Goal: Information Seeking & Learning: Learn about a topic

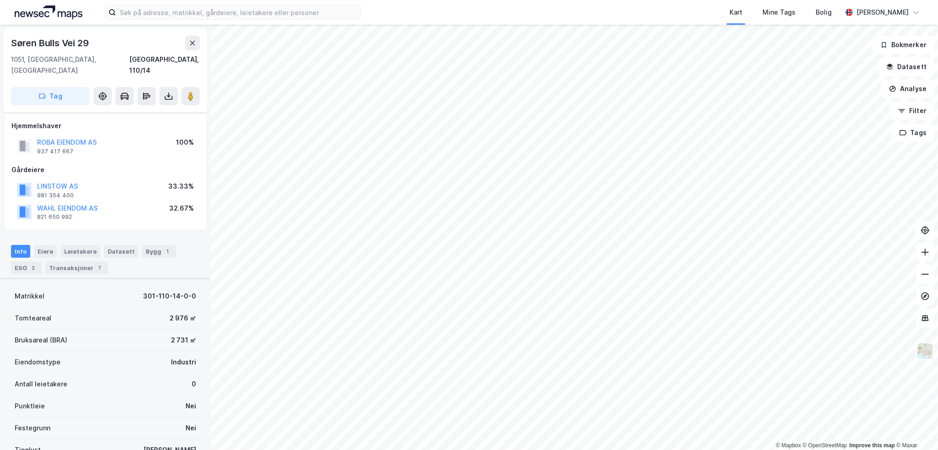
scroll to position [139, 0]
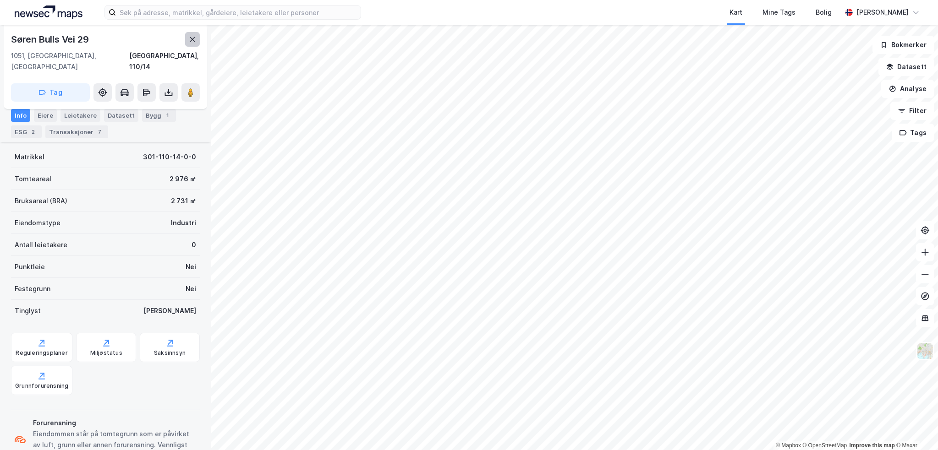
click at [197, 43] on button at bounding box center [192, 39] width 15 height 15
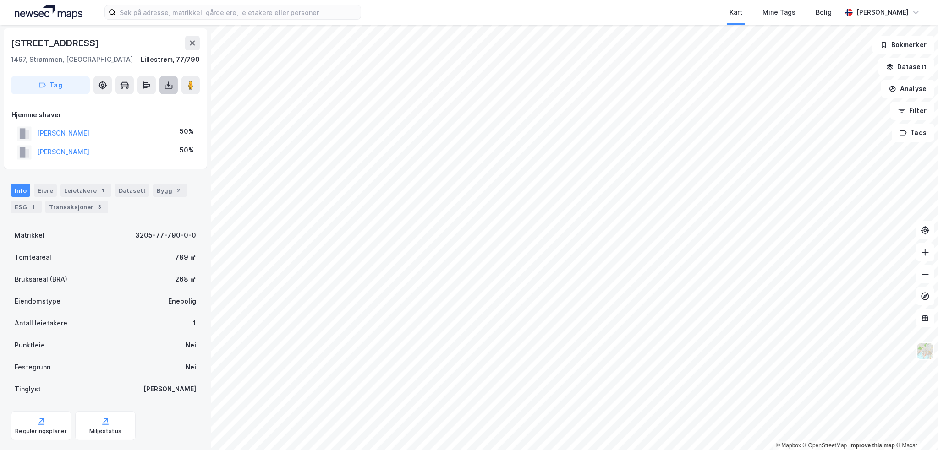
click at [176, 91] on button at bounding box center [168, 85] width 18 height 18
click at [168, 97] on div "Last ned grunnbok" at bounding box center [129, 103] width 98 height 15
click at [0, 0] on button "[PERSON_NAME]" at bounding box center [0, 0] width 0 height 0
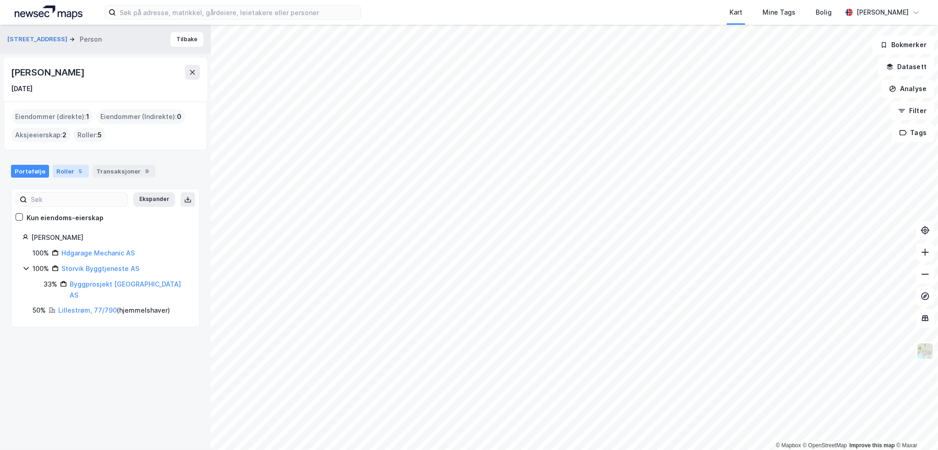
click at [62, 174] on div "Roller 5" at bounding box center [71, 171] width 36 height 13
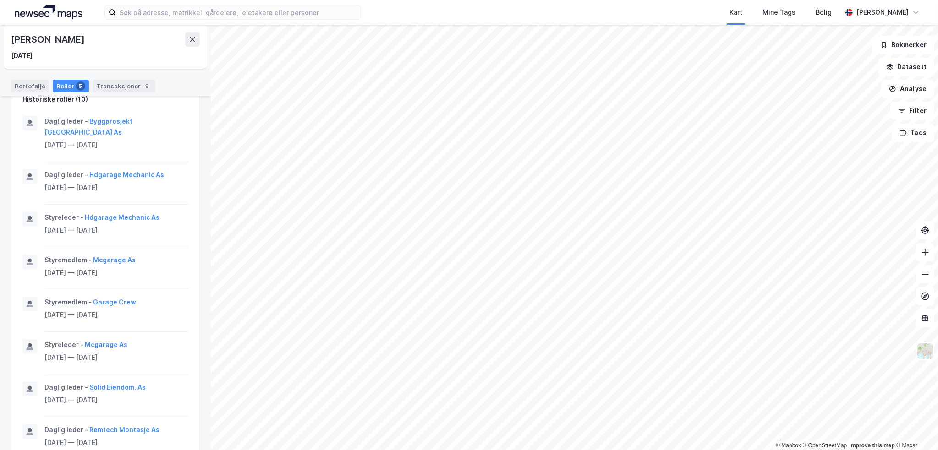
scroll to position [367, 0]
drag, startPoint x: 175, startPoint y: 195, endPoint x: 83, endPoint y: 194, distance: 92.1
click at [83, 213] on div "Styreleder - Hdgarage Mechanic As" at bounding box center [116, 218] width 144 height 11
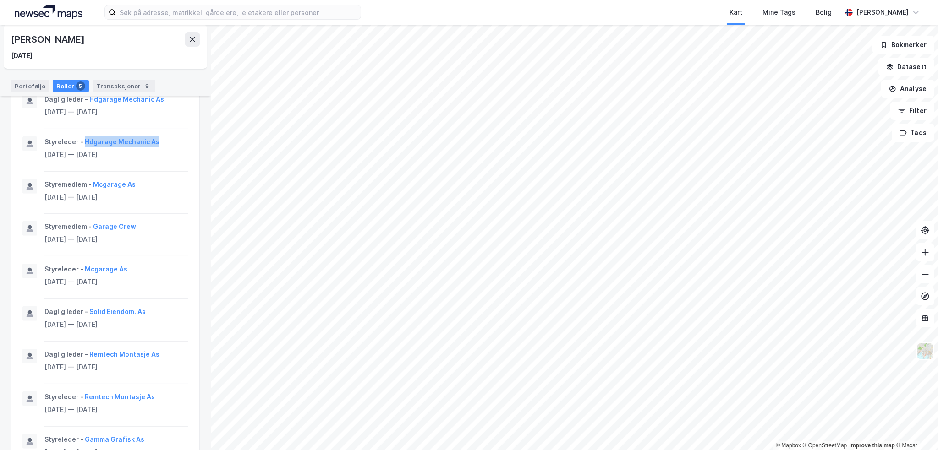
scroll to position [449, 0]
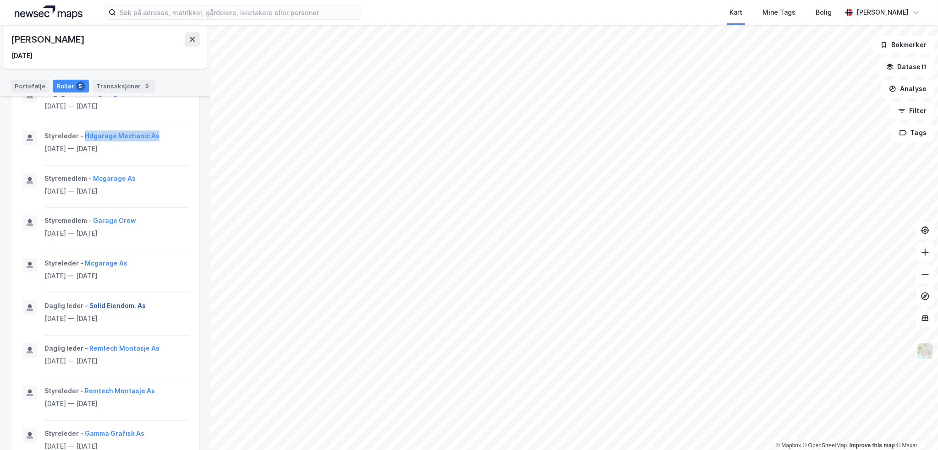
click at [0, 0] on button "Solid Eiendom. As" at bounding box center [0, 0] width 0 height 0
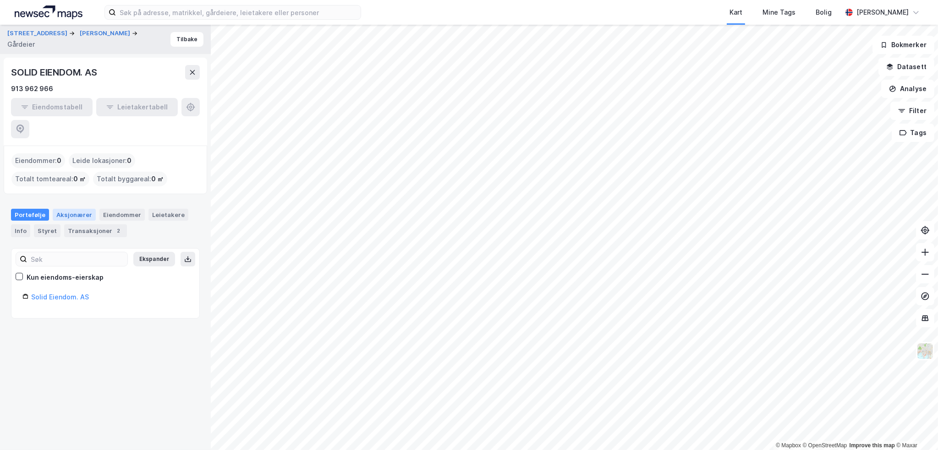
click at [90, 209] on div "Aksjonærer" at bounding box center [74, 215] width 43 height 12
click at [53, 225] on div "Styret" at bounding box center [47, 231] width 27 height 13
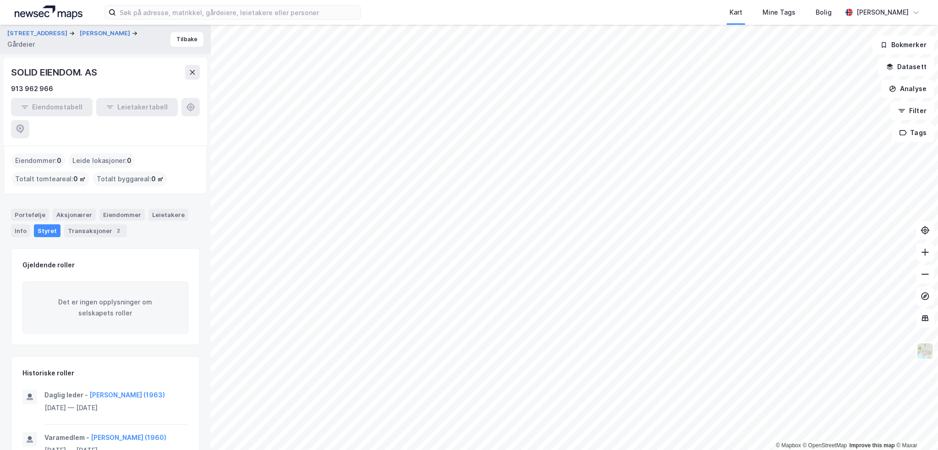
scroll to position [5, 0]
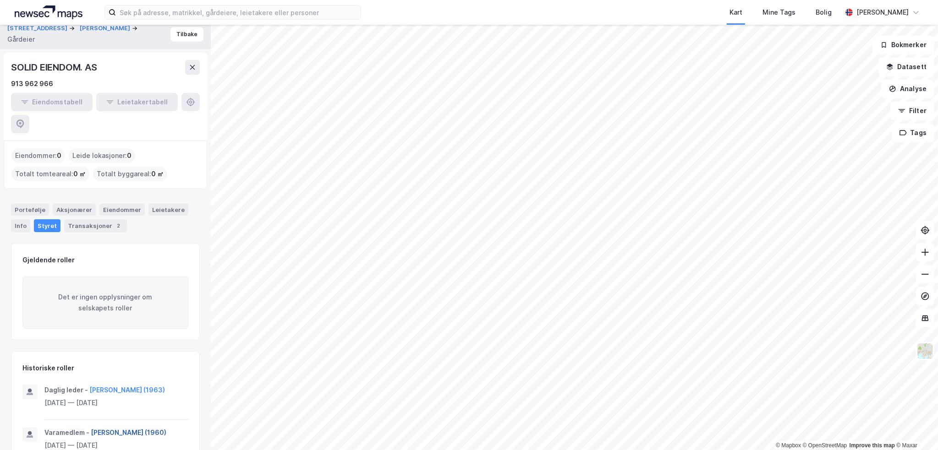
click at [0, 0] on button "[PERSON_NAME] (1960)" at bounding box center [0, 0] width 0 height 0
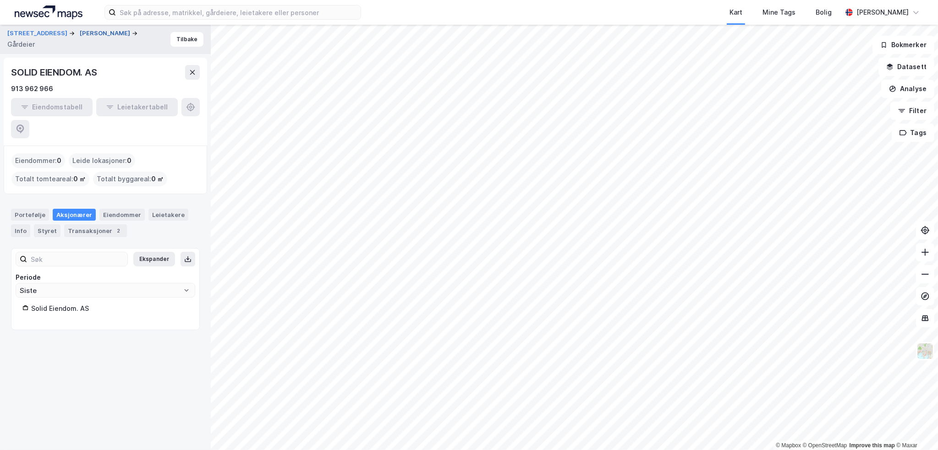
click at [87, 33] on button "[PERSON_NAME]" at bounding box center [106, 33] width 52 height 9
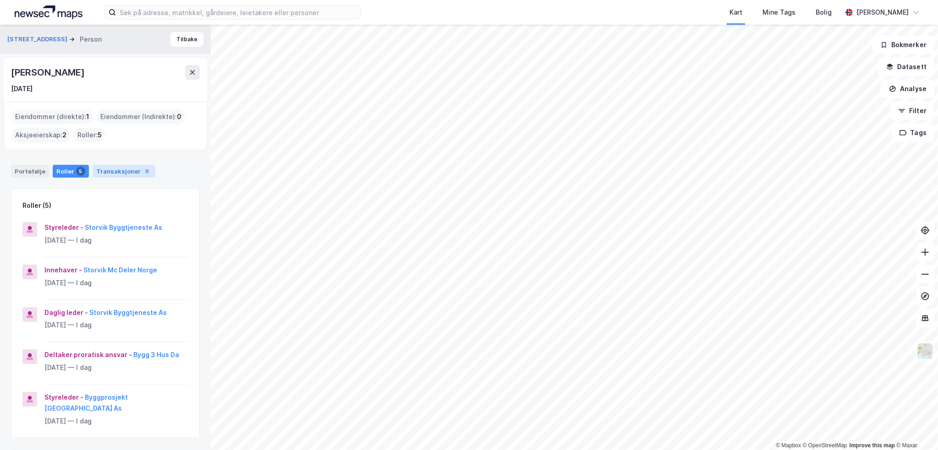
click at [115, 170] on div "Transaksjoner 9" at bounding box center [124, 171] width 63 height 13
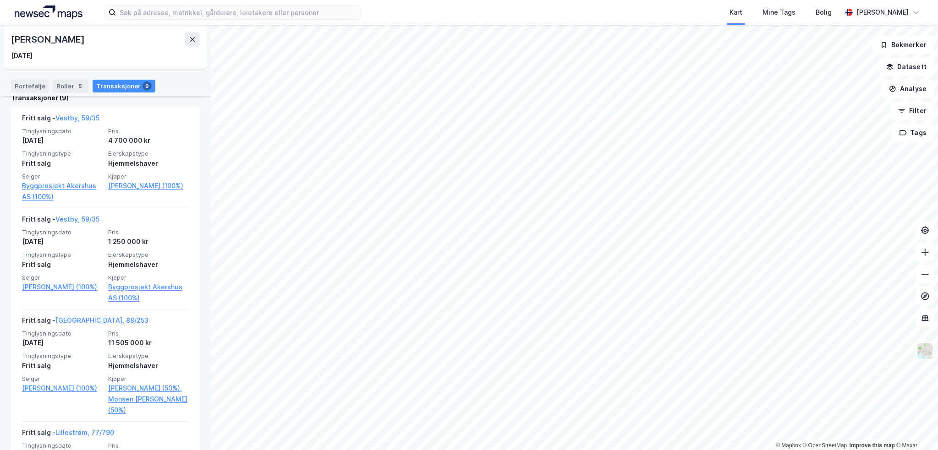
scroll to position [229, 0]
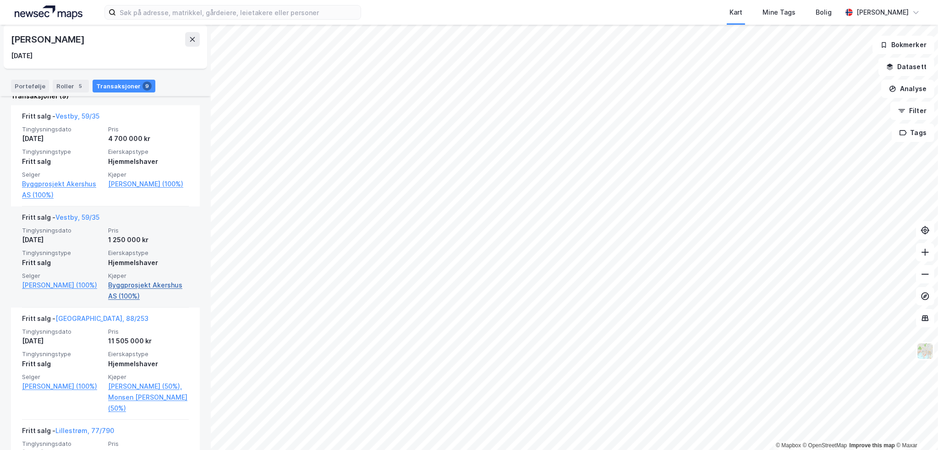
click at [127, 289] on link "Byggprosjekt Akershus AS (100%)" at bounding box center [148, 291] width 81 height 22
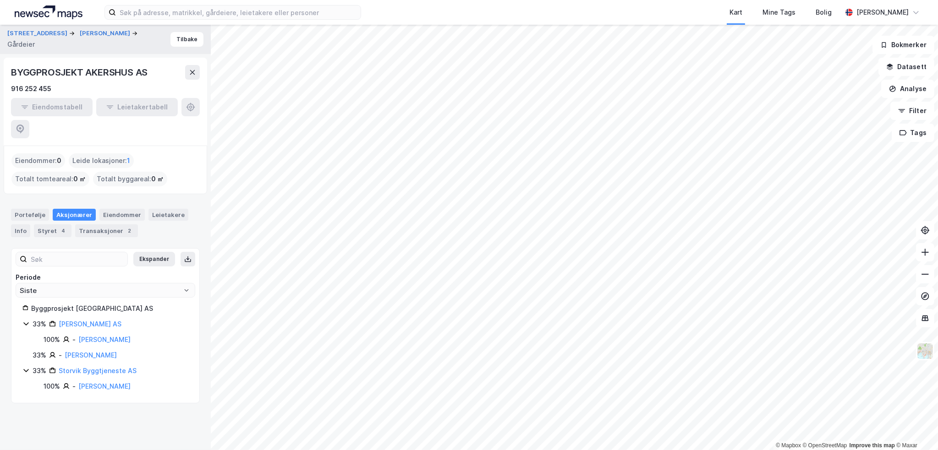
click at [51, 72] on div "BYGGPROSJEKT AKERSHUS AS" at bounding box center [80, 72] width 138 height 15
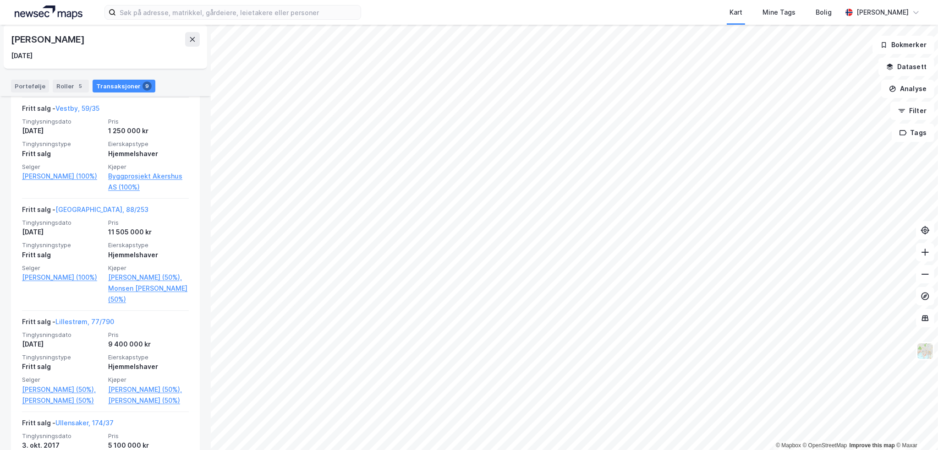
scroll to position [333, 0]
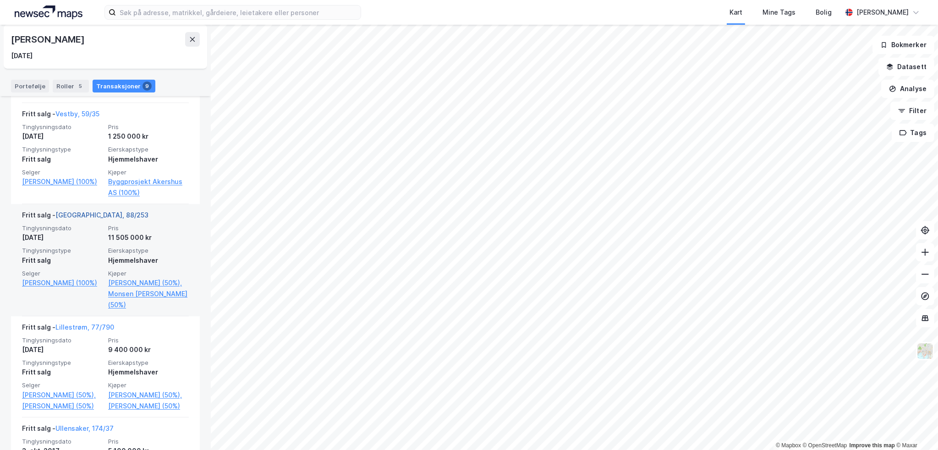
click at [67, 211] on link "[GEOGRAPHIC_DATA], 88/253" at bounding box center [101, 215] width 93 height 8
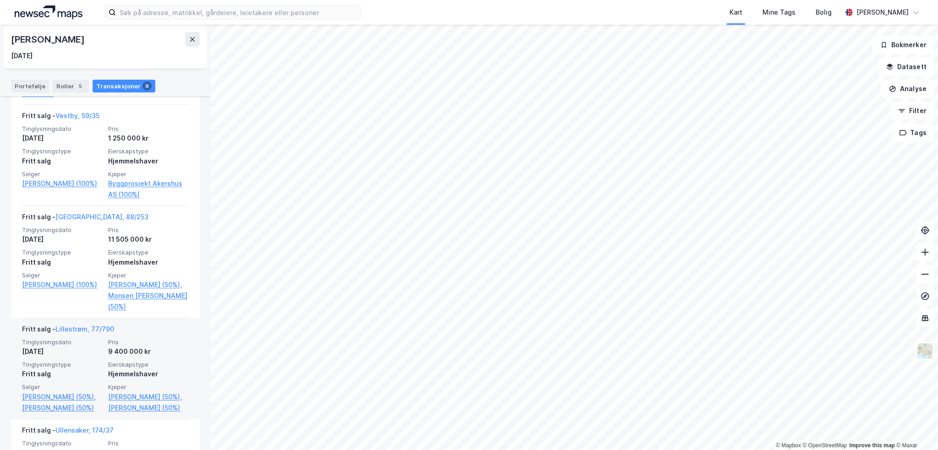
scroll to position [367, 0]
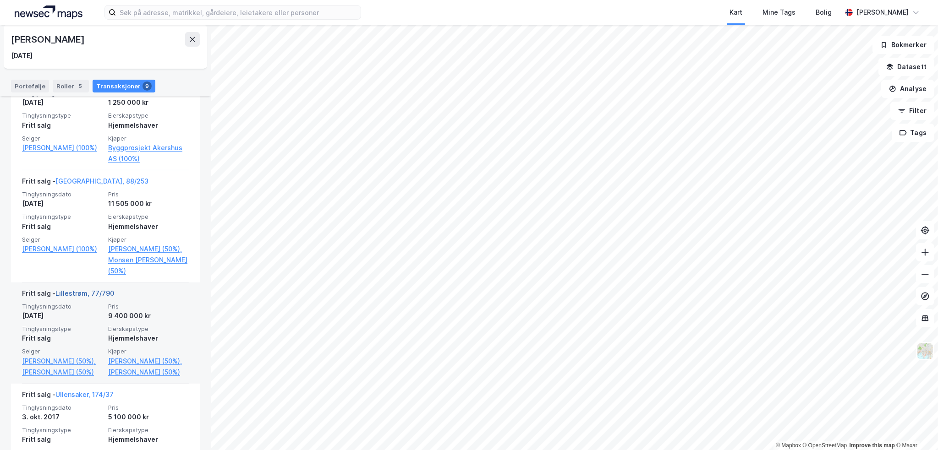
click at [71, 297] on link "Lillestrøm, 77/790" at bounding box center [84, 294] width 59 height 8
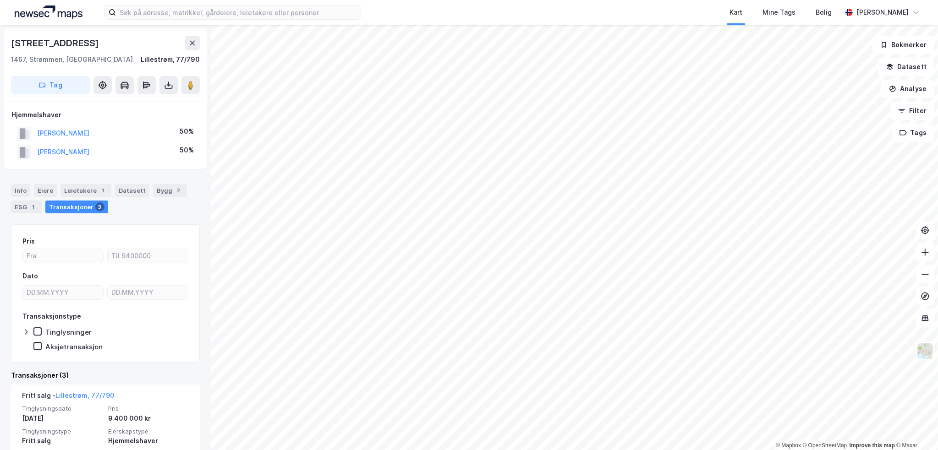
click at [48, 37] on div "[STREET_ADDRESS]" at bounding box center [56, 43] width 90 height 15
click at [46, 46] on div "[STREET_ADDRESS]" at bounding box center [56, 43] width 90 height 15
copy div "[STREET_ADDRESS]"
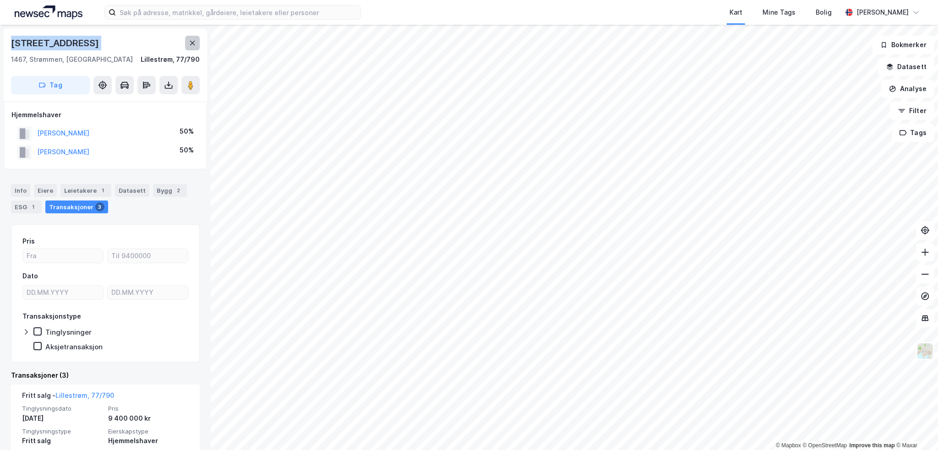
click at [191, 40] on icon at bounding box center [192, 42] width 7 height 7
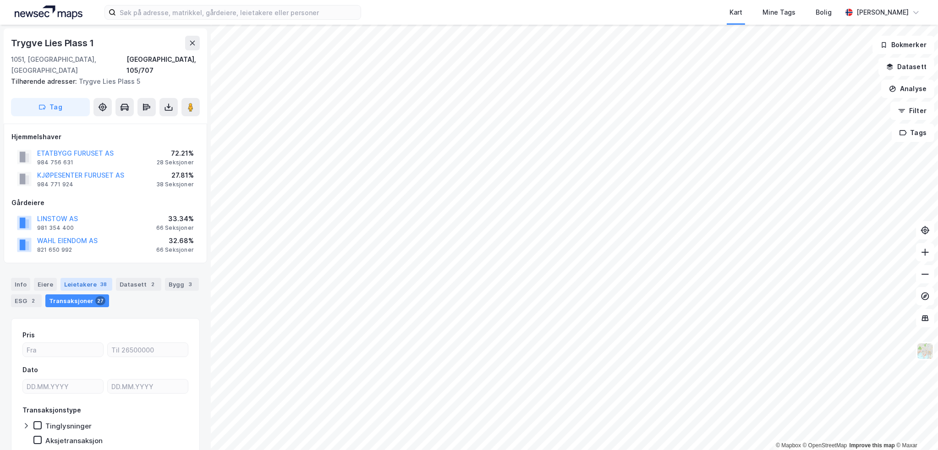
click at [83, 278] on div "Leietakere 38" at bounding box center [86, 284] width 52 height 13
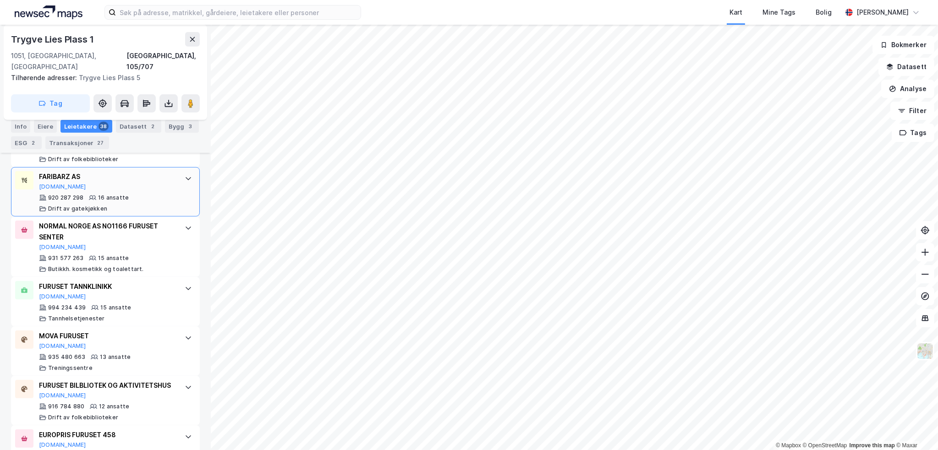
scroll to position [674, 0]
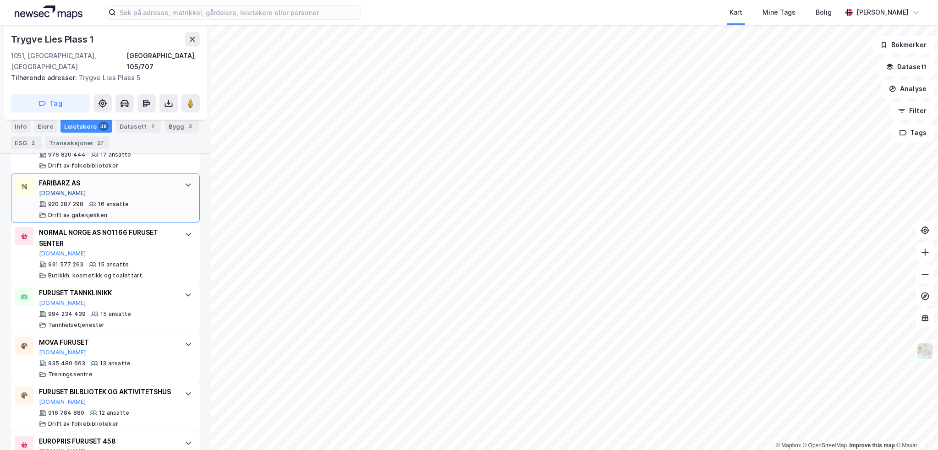
click at [48, 190] on button "[DOMAIN_NAME]" at bounding box center [62, 193] width 47 height 7
click at [199, 236] on div "Trygve Lies [STREET_ADDRESS], 105/707 Tilhørende adresser: [PERSON_NAME][STREET…" at bounding box center [105, 238] width 211 height 426
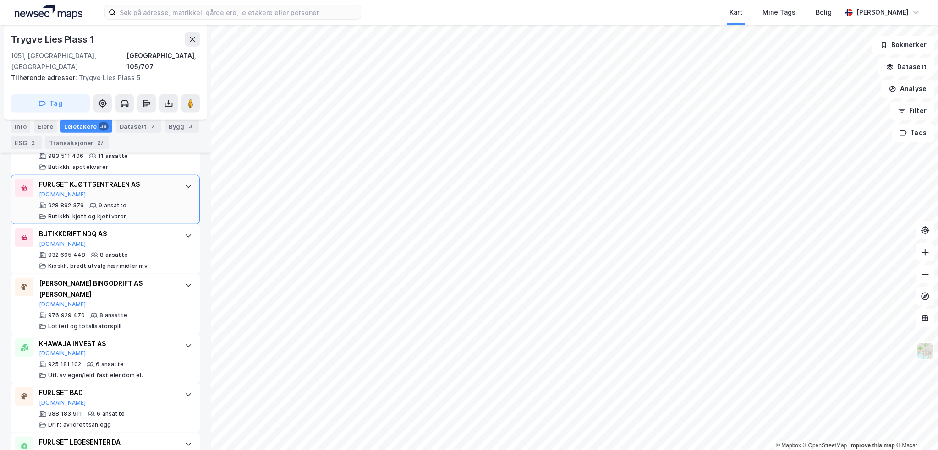
scroll to position [1041, 0]
drag, startPoint x: 39, startPoint y: 182, endPoint x: 164, endPoint y: 176, distance: 125.2
click at [164, 179] on div "FURUSET KJØTTSENTRALEN AS" at bounding box center [107, 184] width 137 height 11
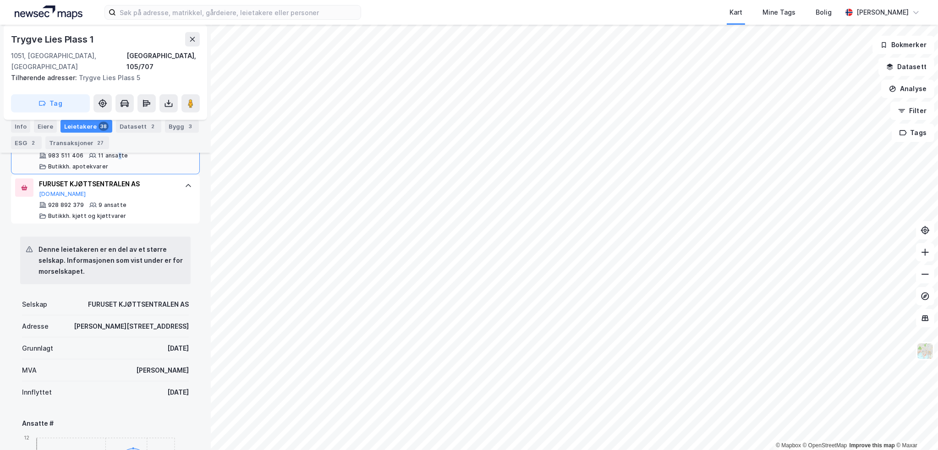
click at [117, 167] on div "983 511 406 11 ansatte Butikkh. apotekvarer" at bounding box center [107, 161] width 137 height 18
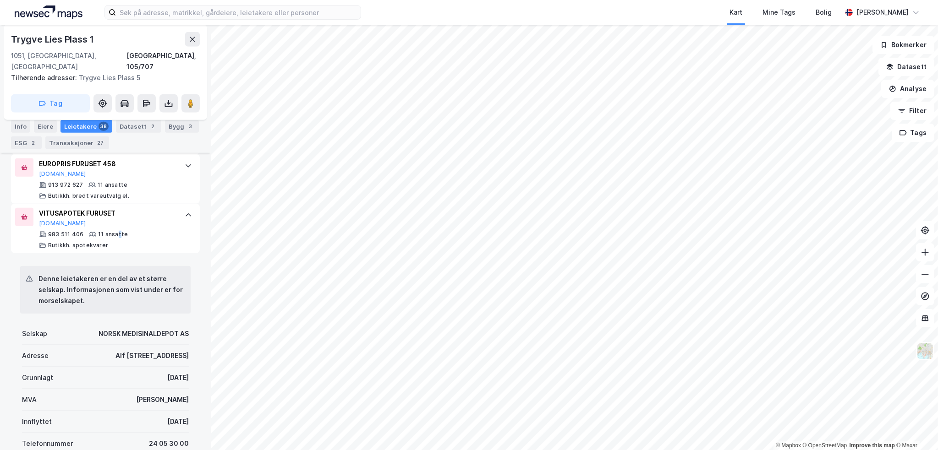
scroll to position [949, 0]
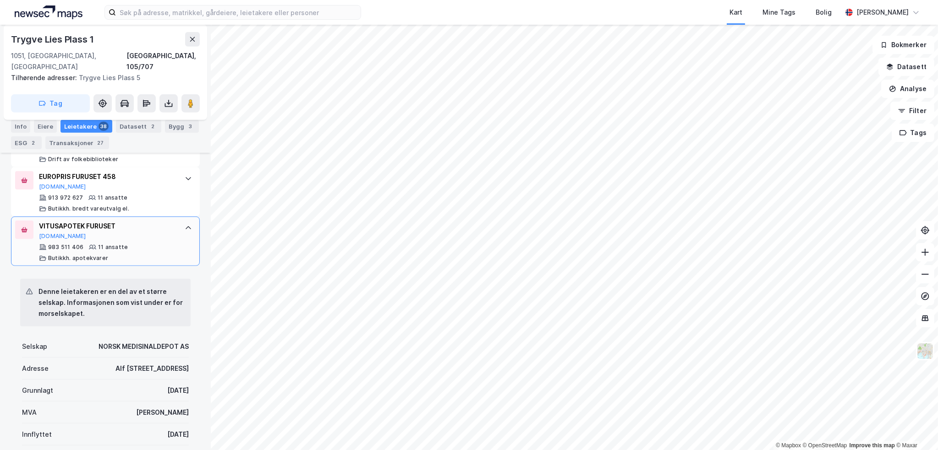
click at [170, 243] on div "VITUSAPOTEK FURUSET [DOMAIN_NAME] 983 511 406 11 ansatte Butikkh. apotekvarer" at bounding box center [105, 241] width 189 height 49
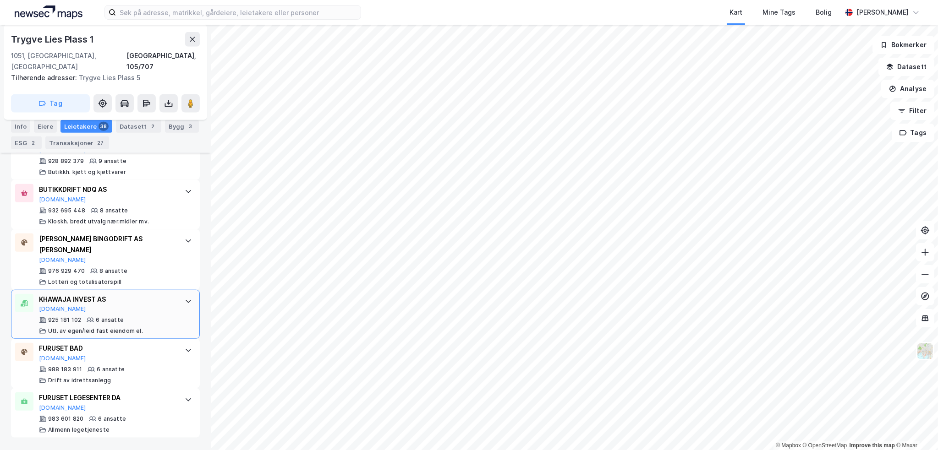
scroll to position [1087, 0]
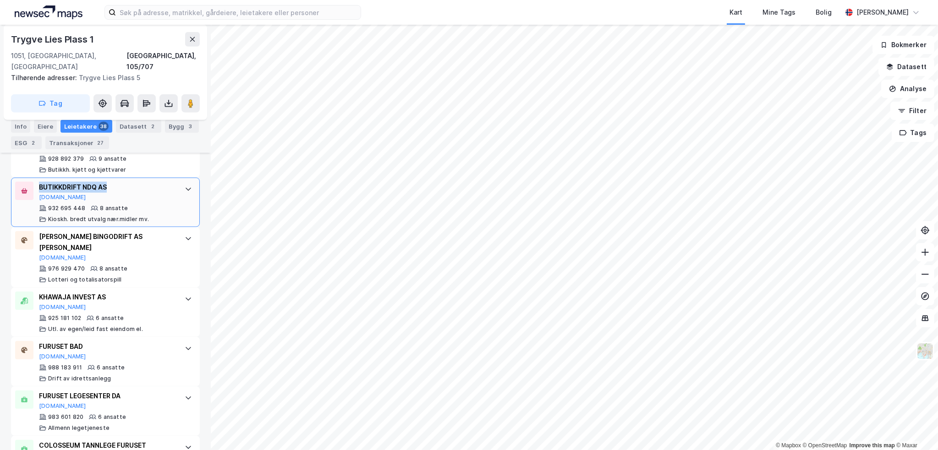
drag, startPoint x: 38, startPoint y: 186, endPoint x: 115, endPoint y: 186, distance: 77.0
click at [115, 186] on div "BUTIKKDRIFT NDQ AS [DOMAIN_NAME] 932 695 448 8 ansatte Kioskh. bredt utvalg nær…" at bounding box center [105, 202] width 189 height 49
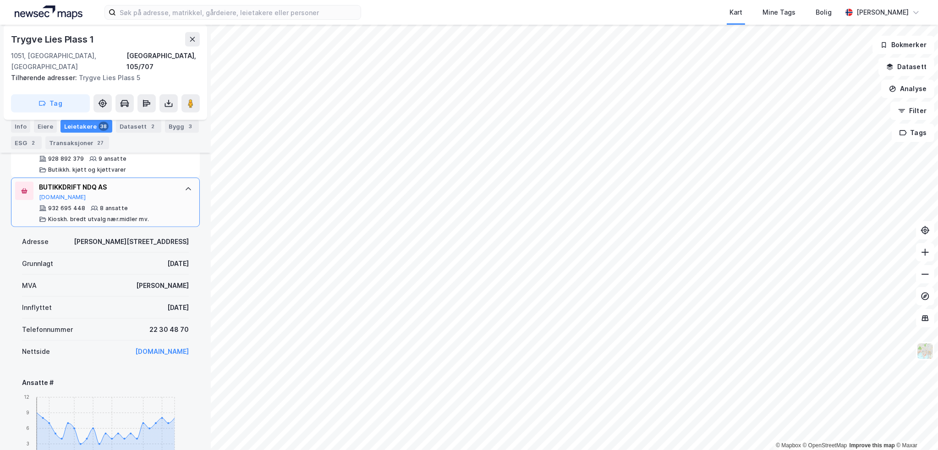
click at [175, 199] on div "BUTIKKDRIFT NDQ AS [DOMAIN_NAME] 932 695 448 8 ansatte Kioskh. bredt utvalg nær…" at bounding box center [105, 202] width 189 height 49
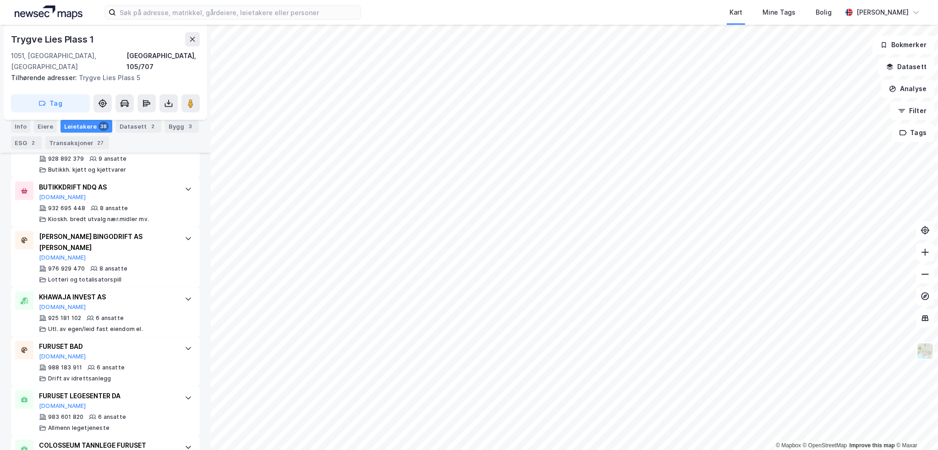
click at [197, 230] on div "Trygve Lies [STREET_ADDRESS], 105/707 Tilhørende adresser: [PERSON_NAME][STREET…" at bounding box center [105, 238] width 211 height 426
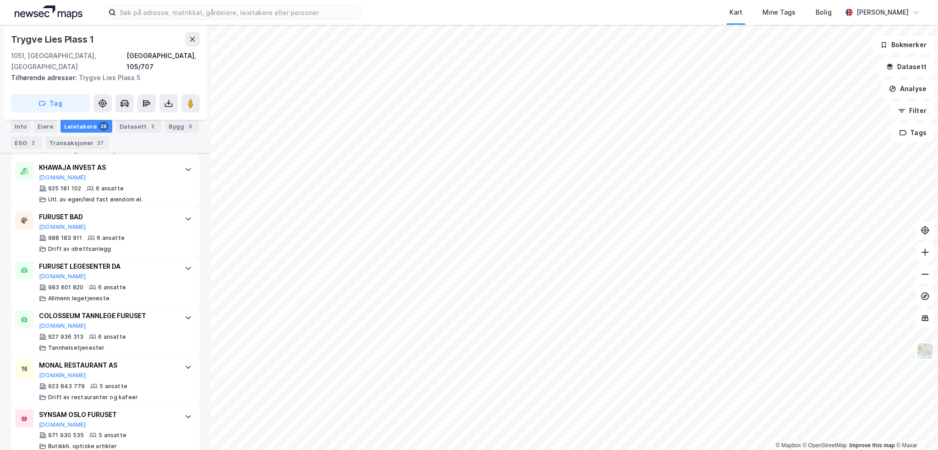
scroll to position [1224, 0]
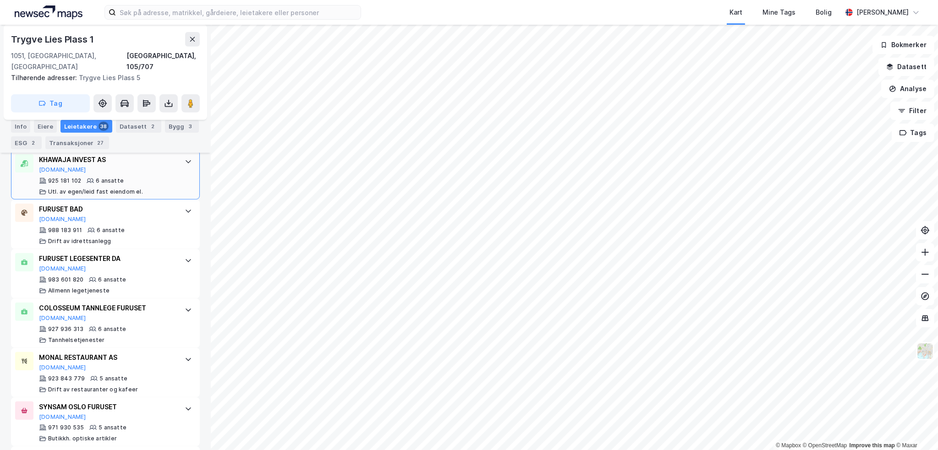
click at [109, 180] on div "6 ansatte" at bounding box center [110, 180] width 28 height 7
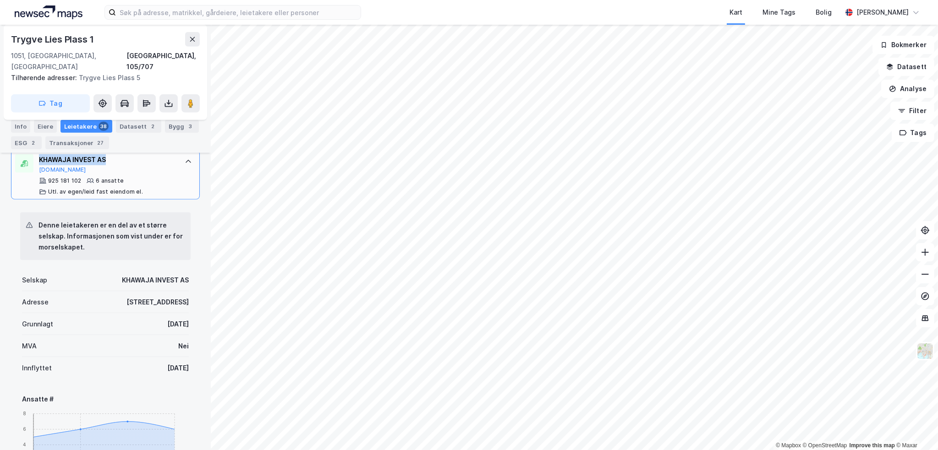
drag, startPoint x: 38, startPoint y: 154, endPoint x: 114, endPoint y: 161, distance: 75.4
click at [114, 161] on div "KHAWAJA INVEST AS [DOMAIN_NAME] 925 181 102 6 ansatte Utl. av egen/leid fast ei…" at bounding box center [105, 174] width 189 height 49
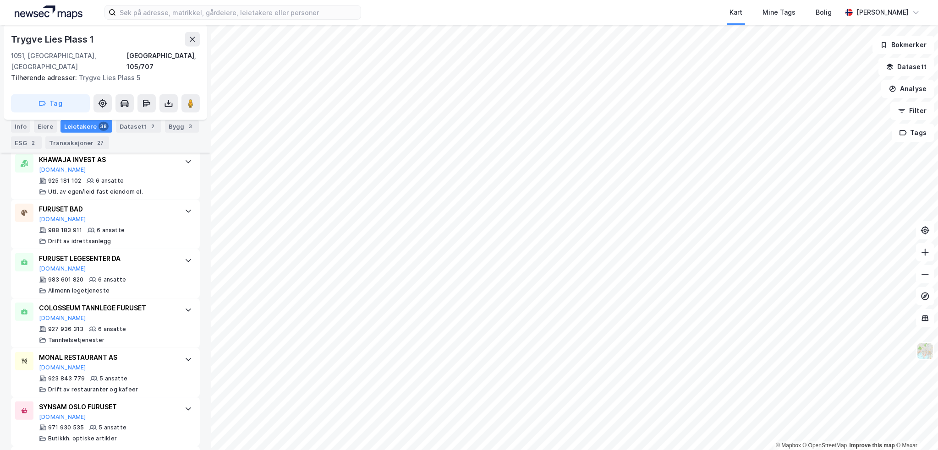
click at [197, 232] on div "Trygve Lies [STREET_ADDRESS], 105/707 Tilhørende adresser: [PERSON_NAME][STREET…" at bounding box center [105, 238] width 211 height 426
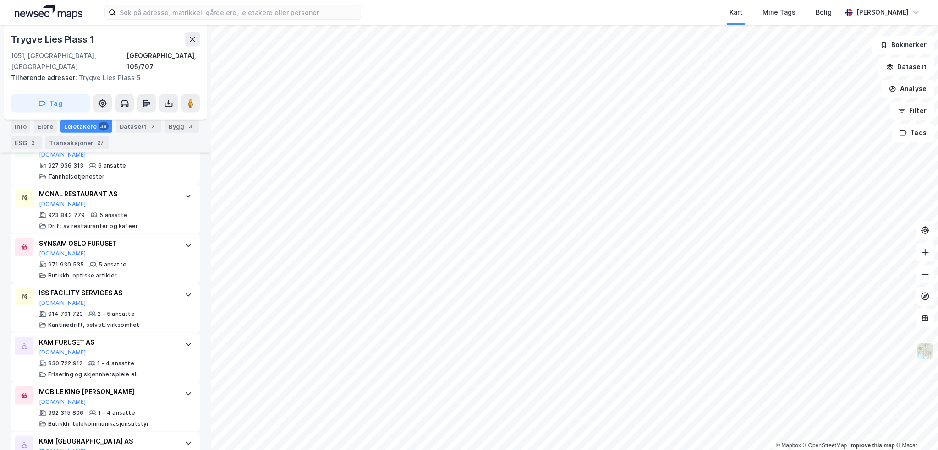
scroll to position [1407, 0]
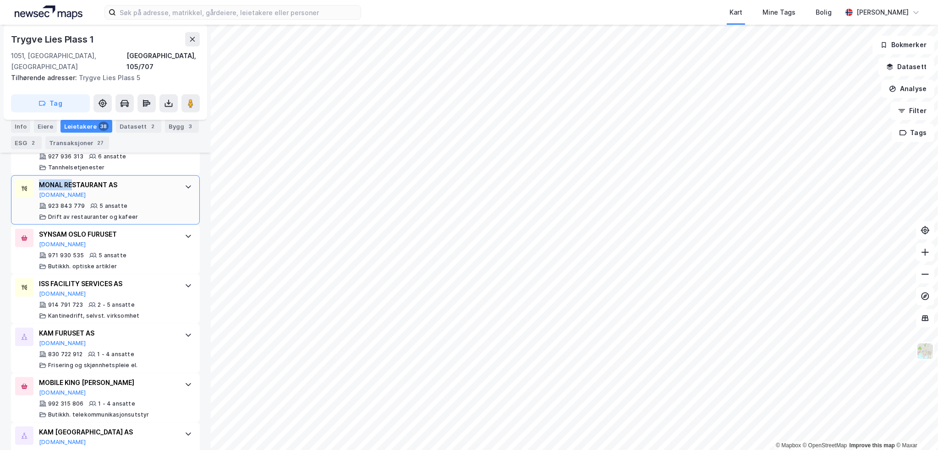
drag, startPoint x: 37, startPoint y: 170, endPoint x: 71, endPoint y: 186, distance: 38.3
click at [71, 186] on div "MONAL RESTAURANT AS [DOMAIN_NAME] 923 843 779 5 ansatte Drift av restauranter o…" at bounding box center [105, 199] width 189 height 49
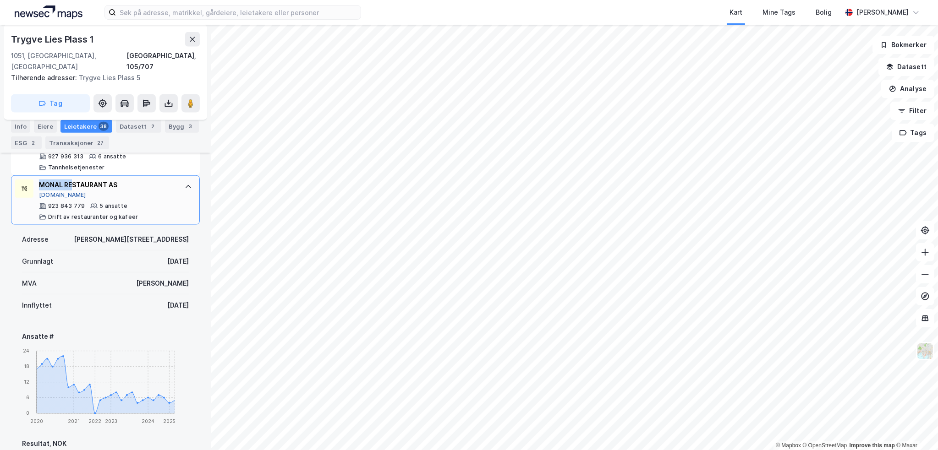
click at [52, 192] on button "[DOMAIN_NAME]" at bounding box center [62, 195] width 47 height 7
click at [148, 203] on div "923 843 779 5 ansatte Drift av restauranter og kafeer" at bounding box center [107, 212] width 137 height 18
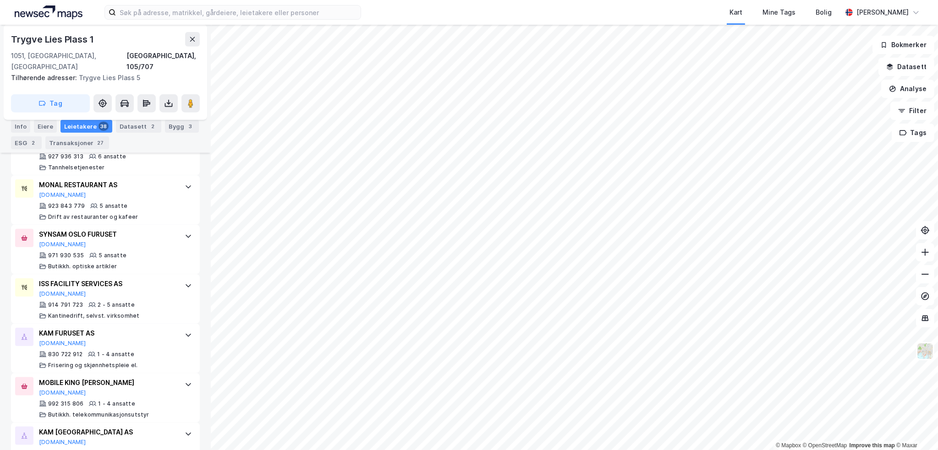
click at [200, 233] on div "Trygve Lies [STREET_ADDRESS], 105/707 Tilhørende adresser: [PERSON_NAME][STREET…" at bounding box center [105, 238] width 211 height 426
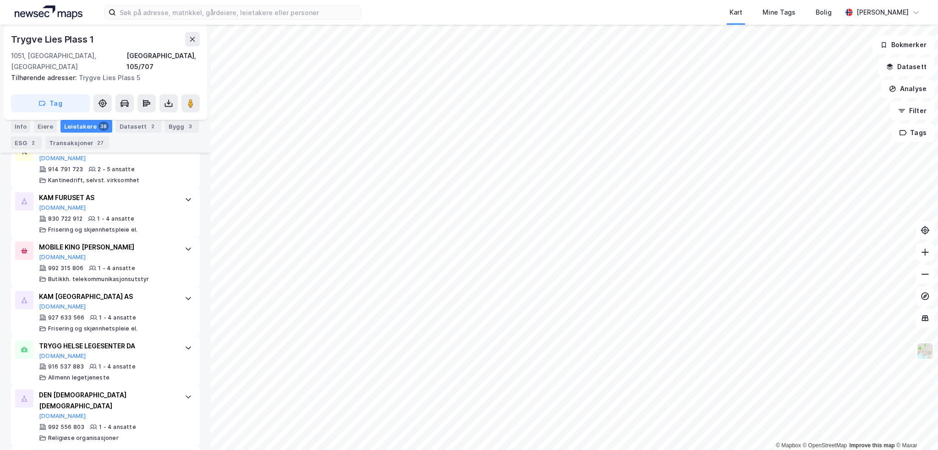
scroll to position [1545, 0]
click at [56, 203] on button "[DOMAIN_NAME]" at bounding box center [62, 206] width 47 height 7
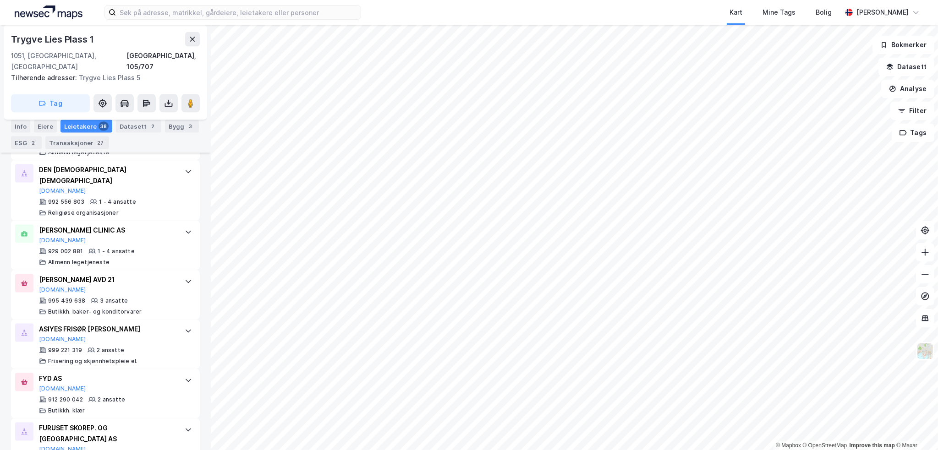
scroll to position [1814, 0]
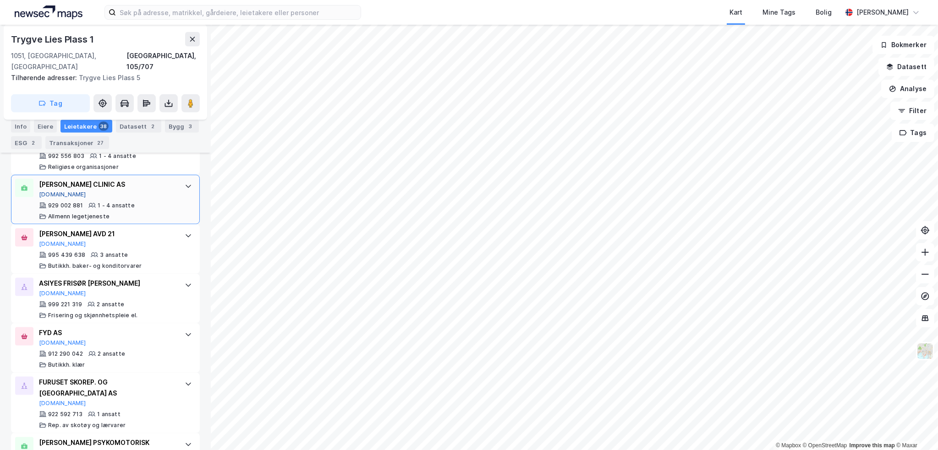
click at [50, 191] on button "[DOMAIN_NAME]" at bounding box center [62, 194] width 47 height 7
click at [201, 284] on div "Trygve Lies [STREET_ADDRESS], 105/707 Tilhørende adresser: [PERSON_NAME][STREET…" at bounding box center [105, 238] width 211 height 426
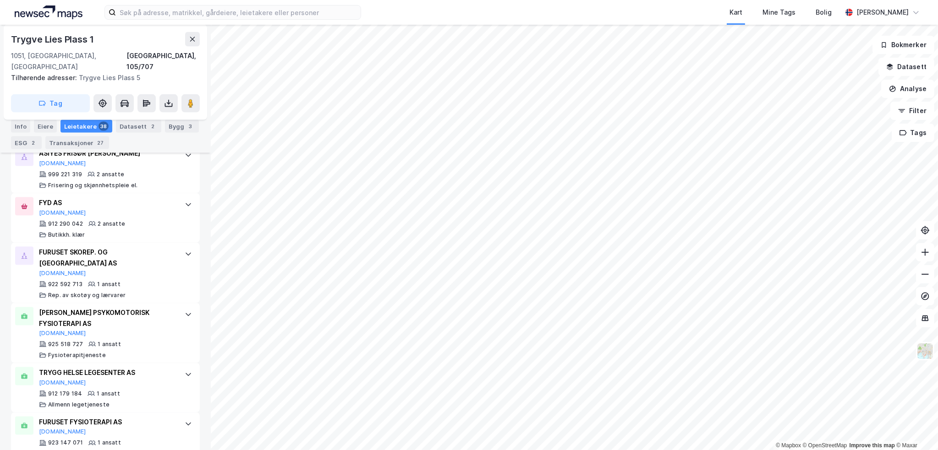
scroll to position [1952, 0]
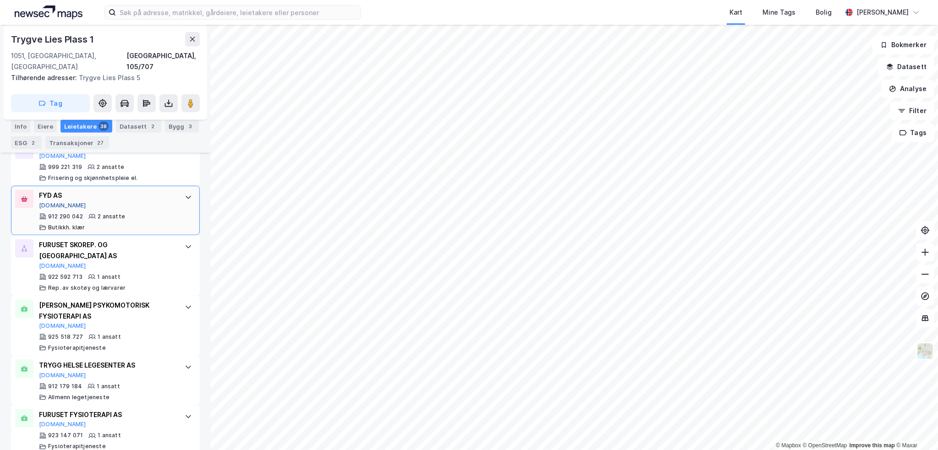
click at [52, 202] on button "[DOMAIN_NAME]" at bounding box center [62, 205] width 47 height 7
click at [196, 168] on div "Trygve Lies [STREET_ADDRESS], 105/707 Tilhørende adresser: [PERSON_NAME][STREET…" at bounding box center [105, 238] width 211 height 426
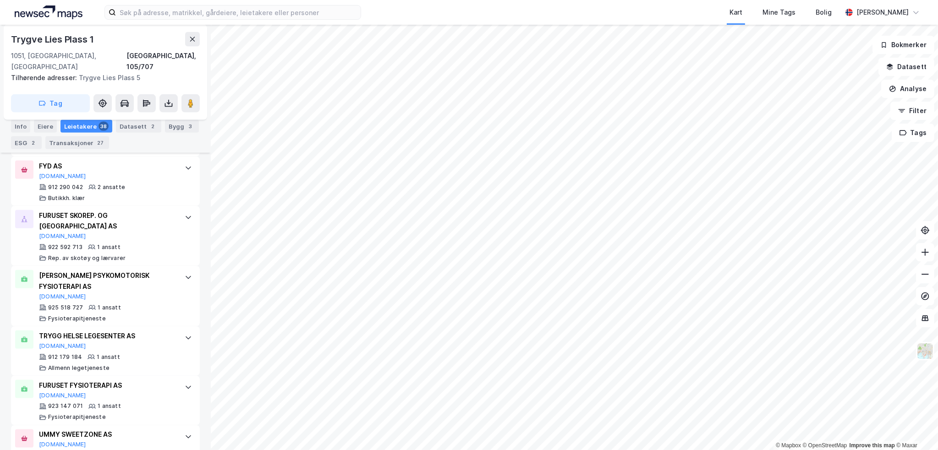
scroll to position [1994, 0]
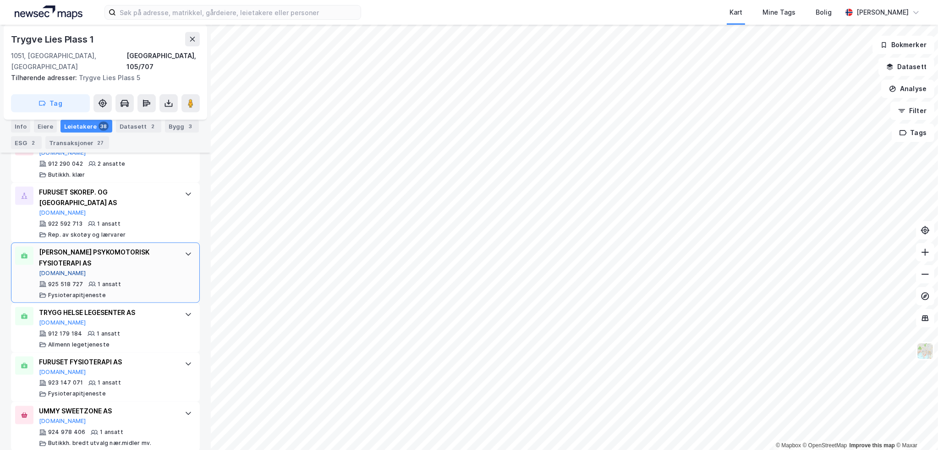
click at [51, 270] on button "[DOMAIN_NAME]" at bounding box center [62, 273] width 47 height 7
click at [46, 418] on button "[DOMAIN_NAME]" at bounding box center [62, 421] width 47 height 7
click at [200, 345] on div "Trygve Lies [STREET_ADDRESS], 105/707 Tilhørende adresser: [PERSON_NAME][STREET…" at bounding box center [105, 238] width 211 height 426
click at [53, 319] on button "[DOMAIN_NAME]" at bounding box center [62, 322] width 47 height 7
click at [192, 42] on icon at bounding box center [192, 39] width 7 height 7
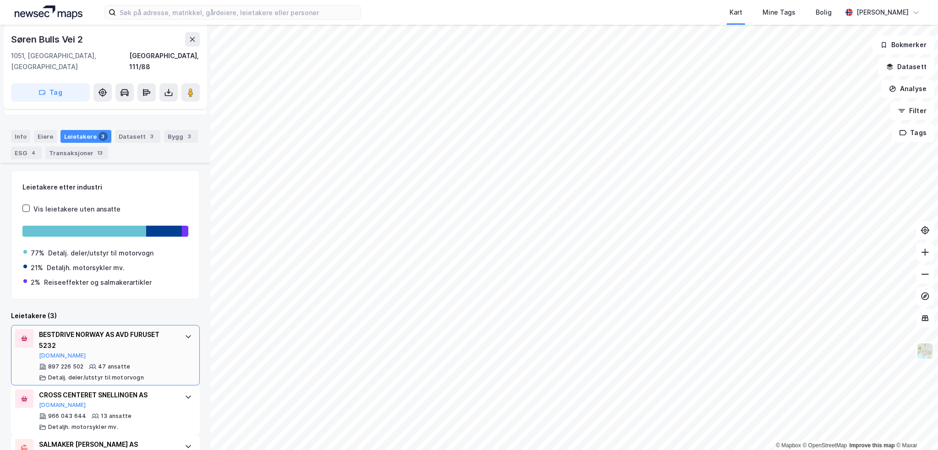
scroll to position [148, 0]
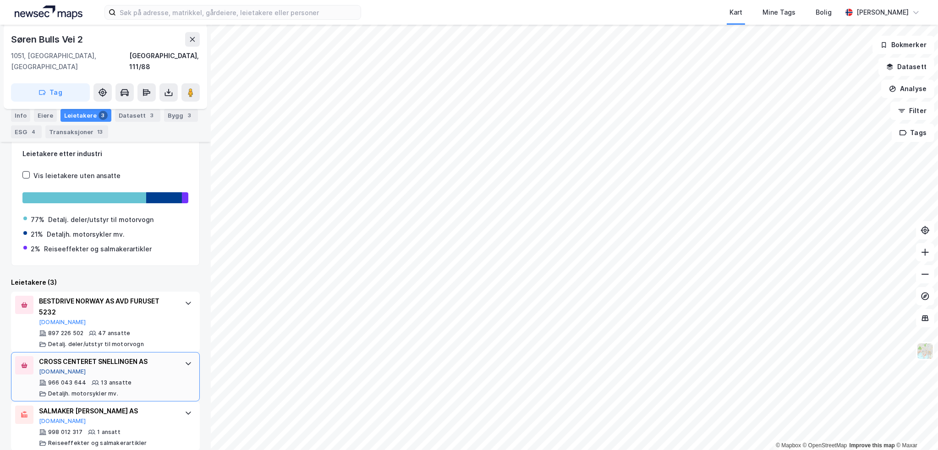
click at [53, 368] on button "[DOMAIN_NAME]" at bounding box center [62, 371] width 47 height 7
click at [198, 249] on div "[PERSON_NAME] Vei 2 1051, [GEOGRAPHIC_DATA], [GEOGRAPHIC_DATA], 111/88 Tag Hjem…" at bounding box center [105, 238] width 211 height 426
